Goal: Check status: Check status

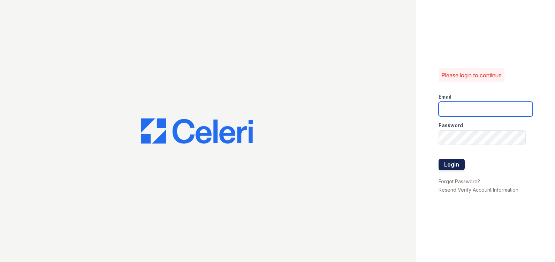
type input "[PERSON_NAME][EMAIL_ADDRESS][DOMAIN_NAME]"
click at [456, 163] on button "Login" at bounding box center [451, 164] width 26 height 11
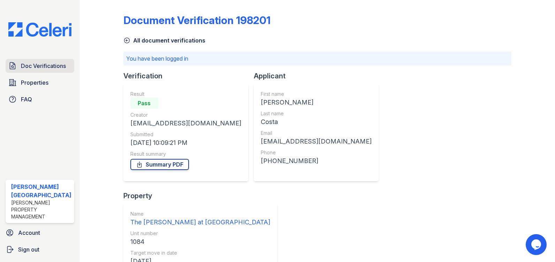
click at [44, 64] on span "Doc Verifications" at bounding box center [43, 66] width 45 height 8
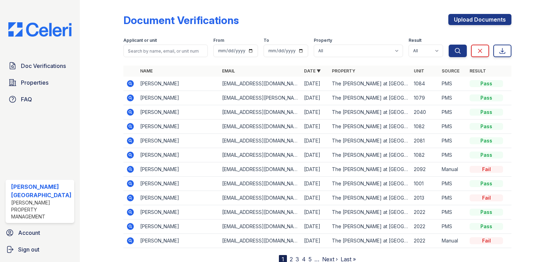
click at [126, 83] on icon at bounding box center [130, 83] width 8 height 8
